Goal: Check status: Check status

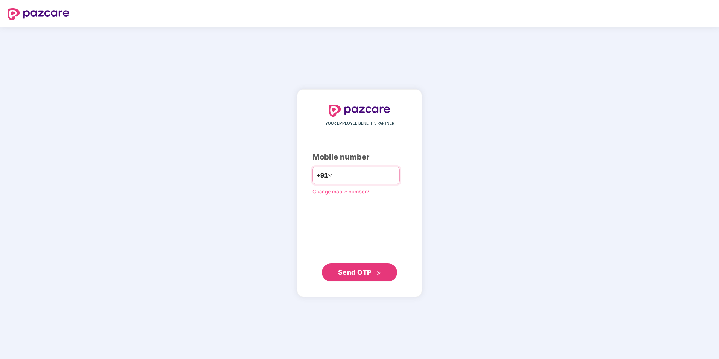
click at [344, 172] on input "number" at bounding box center [365, 175] width 62 height 12
click at [334, 174] on input "**********" at bounding box center [365, 175] width 62 height 12
type input "**********"
click at [371, 269] on span "Send OTP" at bounding box center [355, 272] width 34 height 8
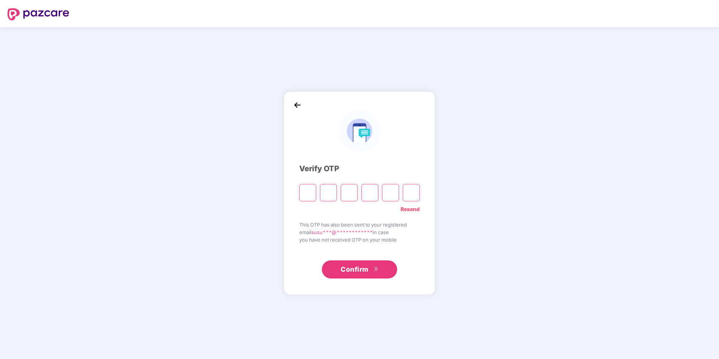
paste input "*"
type input "*"
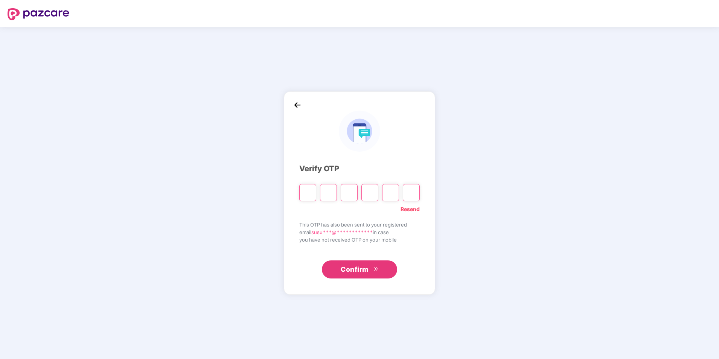
type input "*"
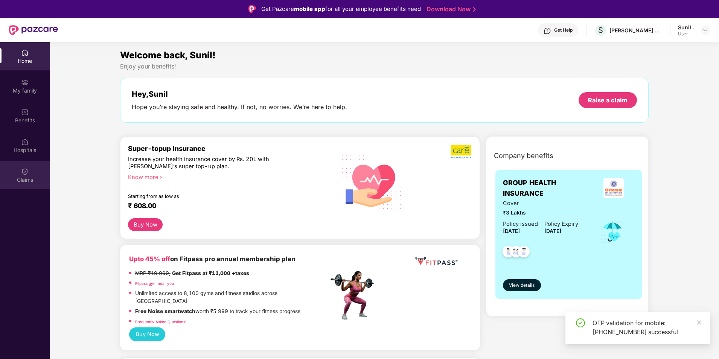
click at [30, 175] on div "Claims" at bounding box center [25, 175] width 50 height 28
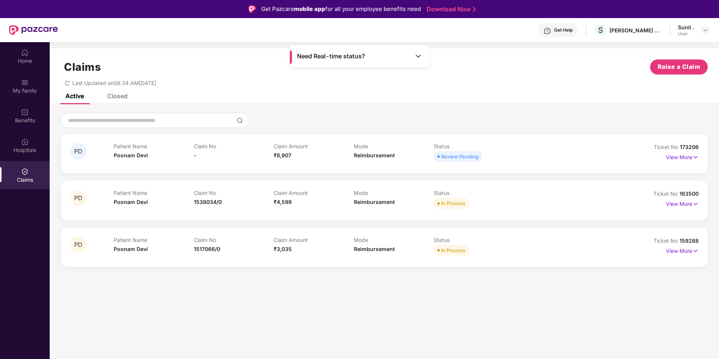
click at [120, 98] on div "Closed" at bounding box center [117, 96] width 20 height 8
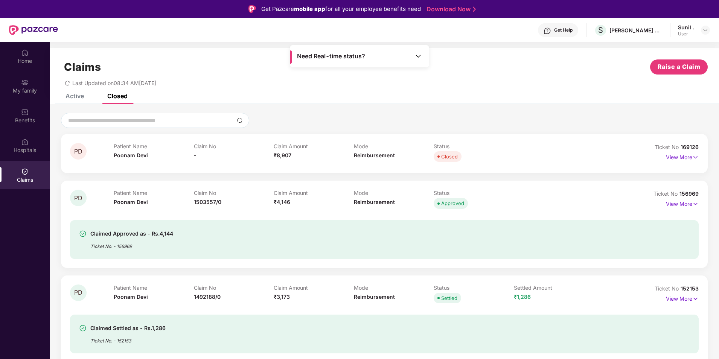
click at [76, 96] on div "Active" at bounding box center [75, 96] width 18 height 8
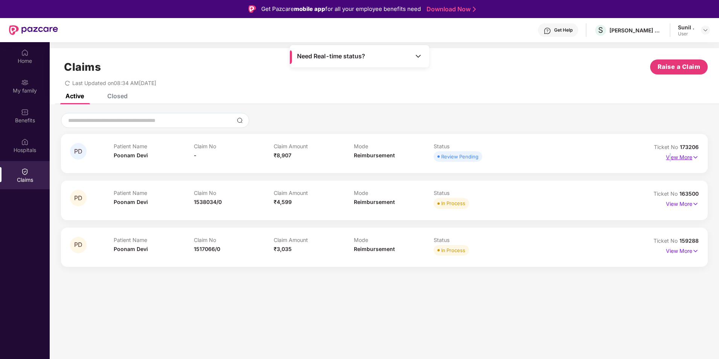
click at [670, 155] on p "View More" at bounding box center [682, 156] width 33 height 10
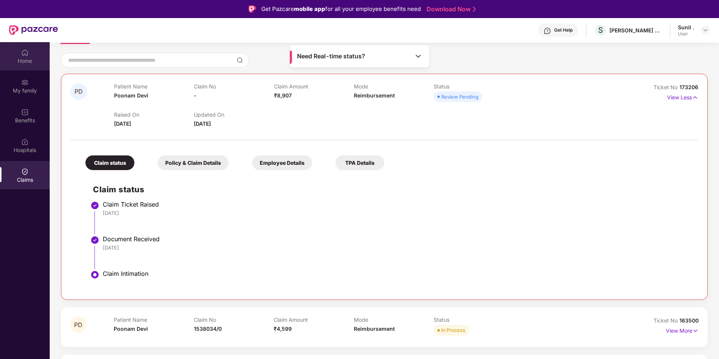
click at [19, 53] on div "Home" at bounding box center [25, 56] width 50 height 28
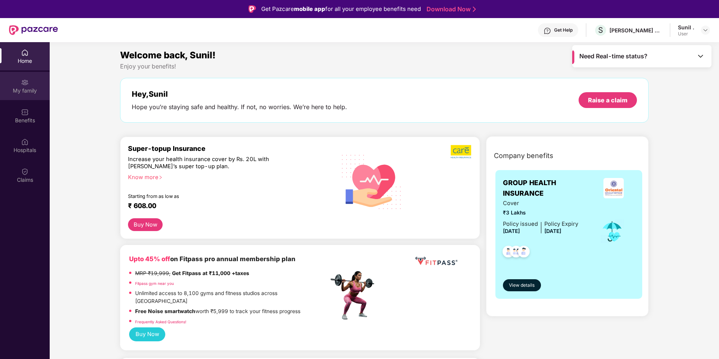
click at [23, 93] on div "My family" at bounding box center [25, 91] width 50 height 8
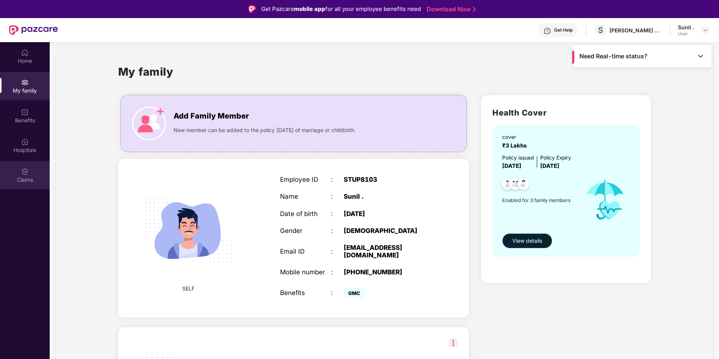
click at [27, 189] on div "Claims" at bounding box center [25, 175] width 50 height 28
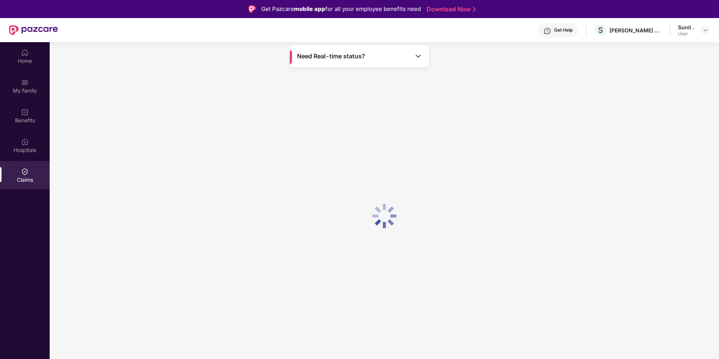
click at [29, 177] on div "Claims" at bounding box center [25, 180] width 50 height 8
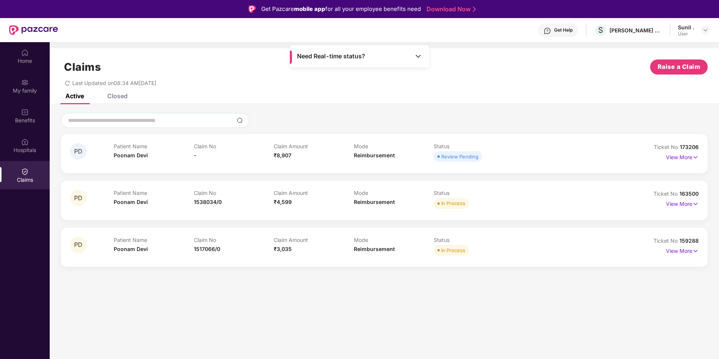
click at [129, 96] on div "Active Closed" at bounding box center [385, 99] width 670 height 11
click at [122, 96] on div "Closed" at bounding box center [117, 96] width 20 height 8
